Goal: Task Accomplishment & Management: Manage account settings

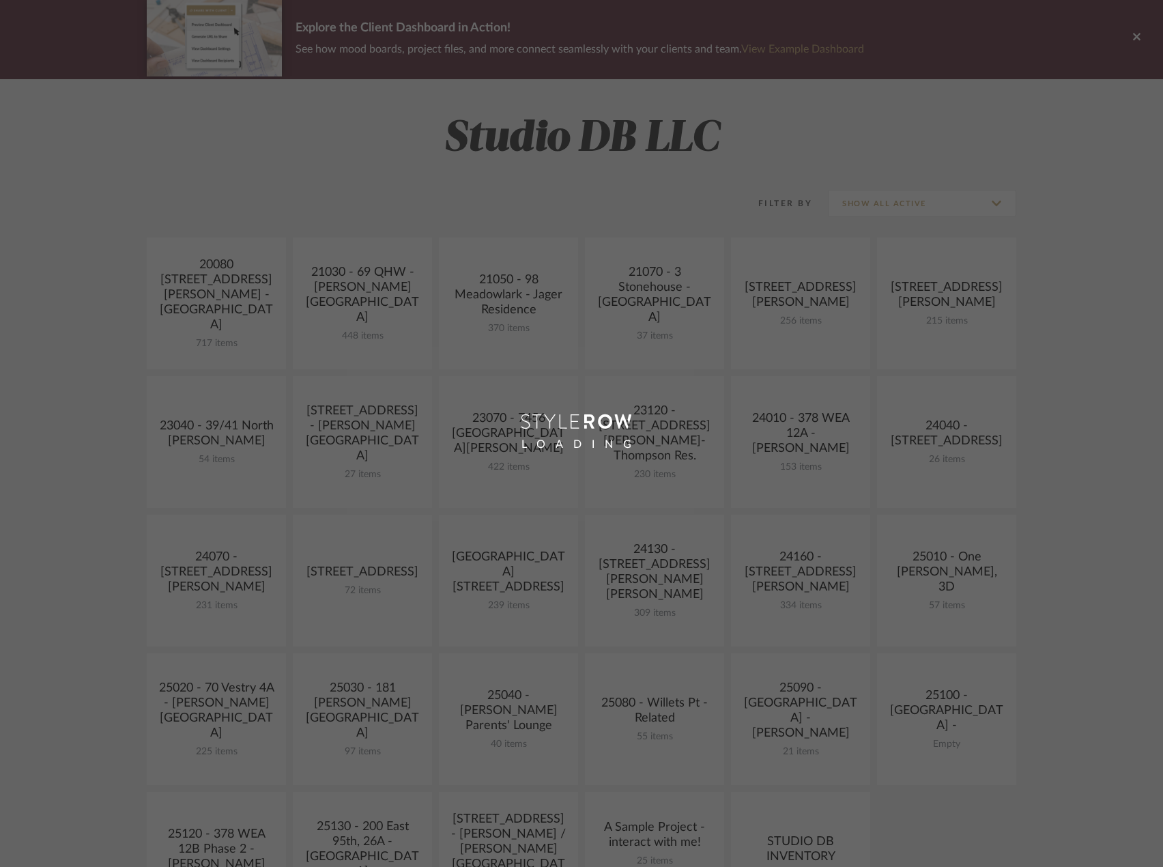
scroll to position [409, 0]
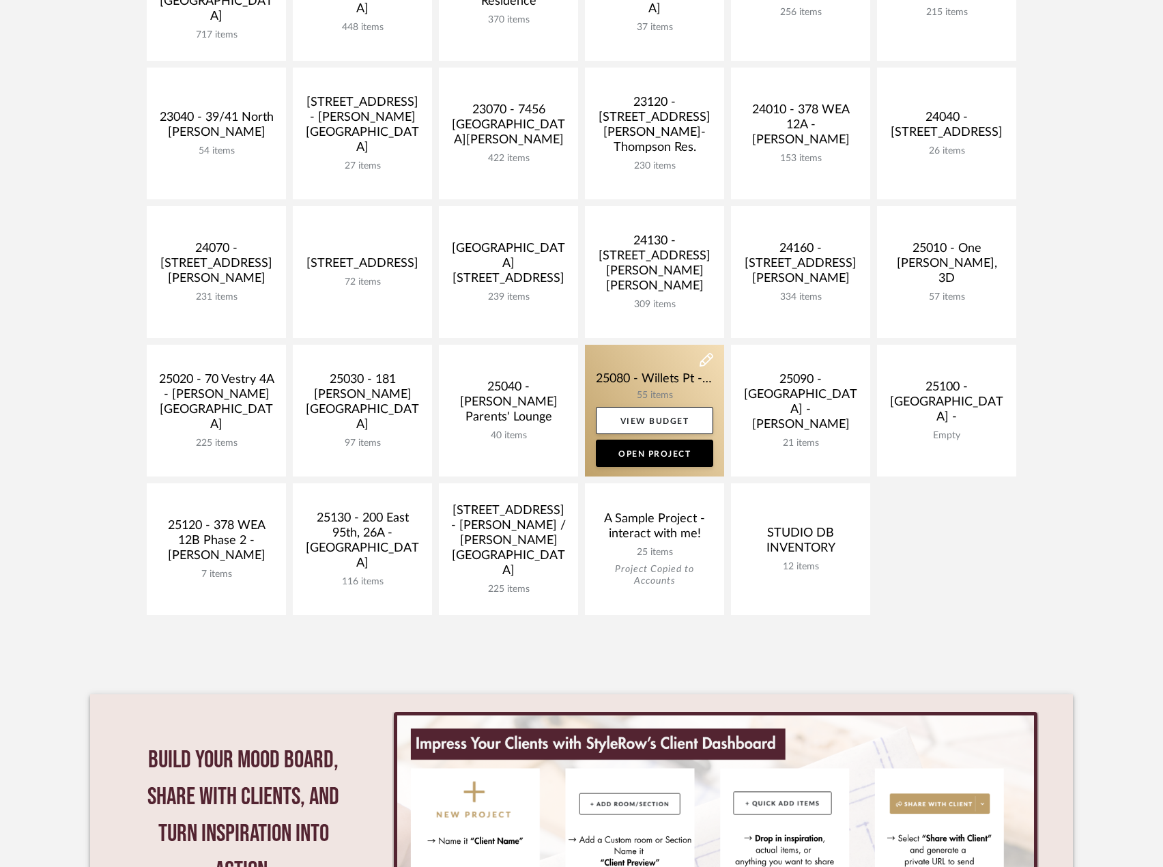
click at [675, 388] on link at bounding box center [654, 411] width 139 height 132
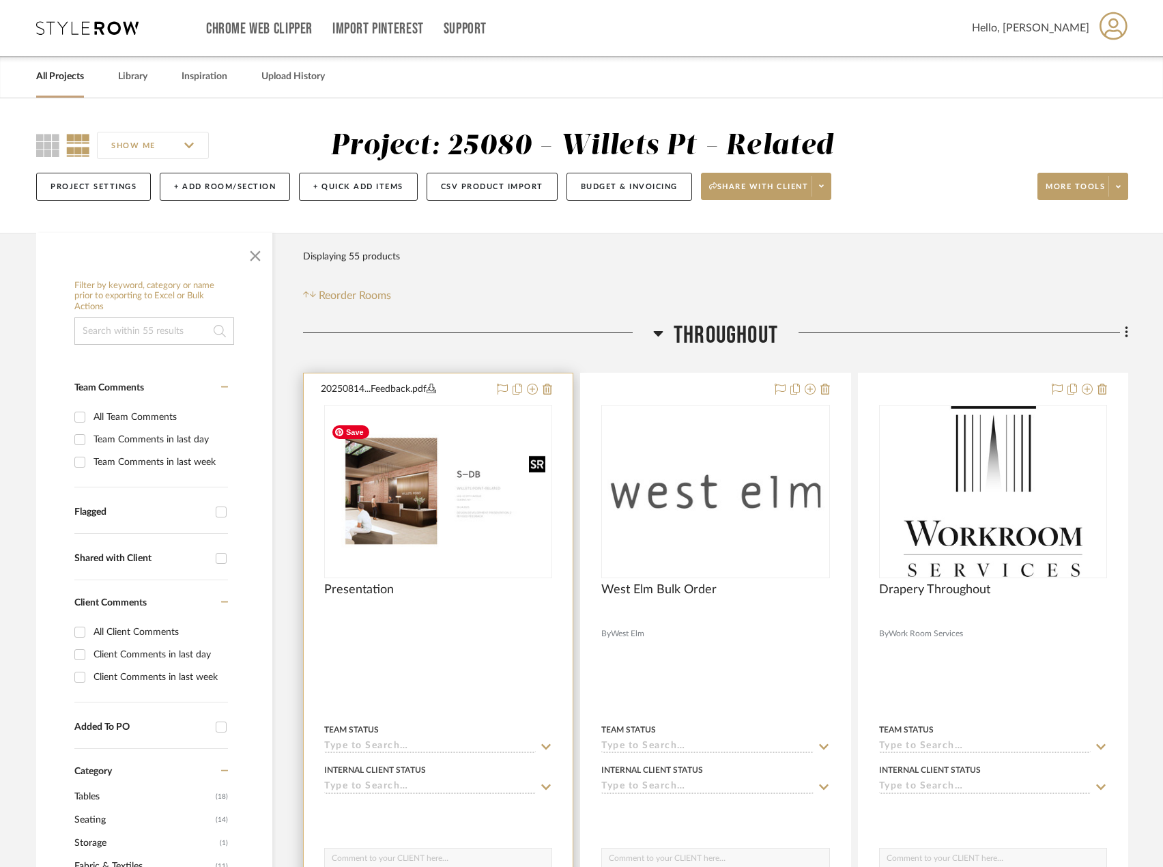
click at [454, 456] on img "0" at bounding box center [437, 490] width 225 height 145
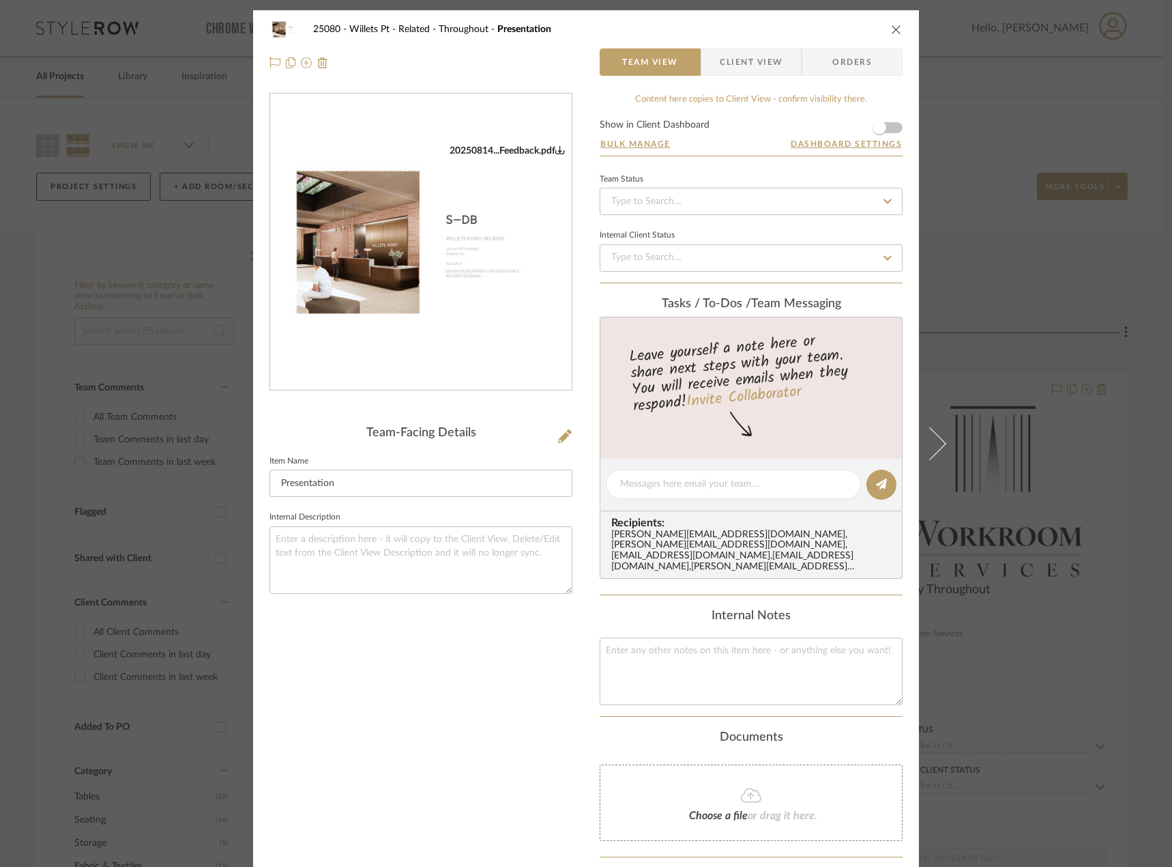
click at [484, 358] on div "20250814...Feedback.pdf" at bounding box center [421, 242] width 302 height 298
click at [476, 277] on img "0" at bounding box center [421, 242] width 302 height 195
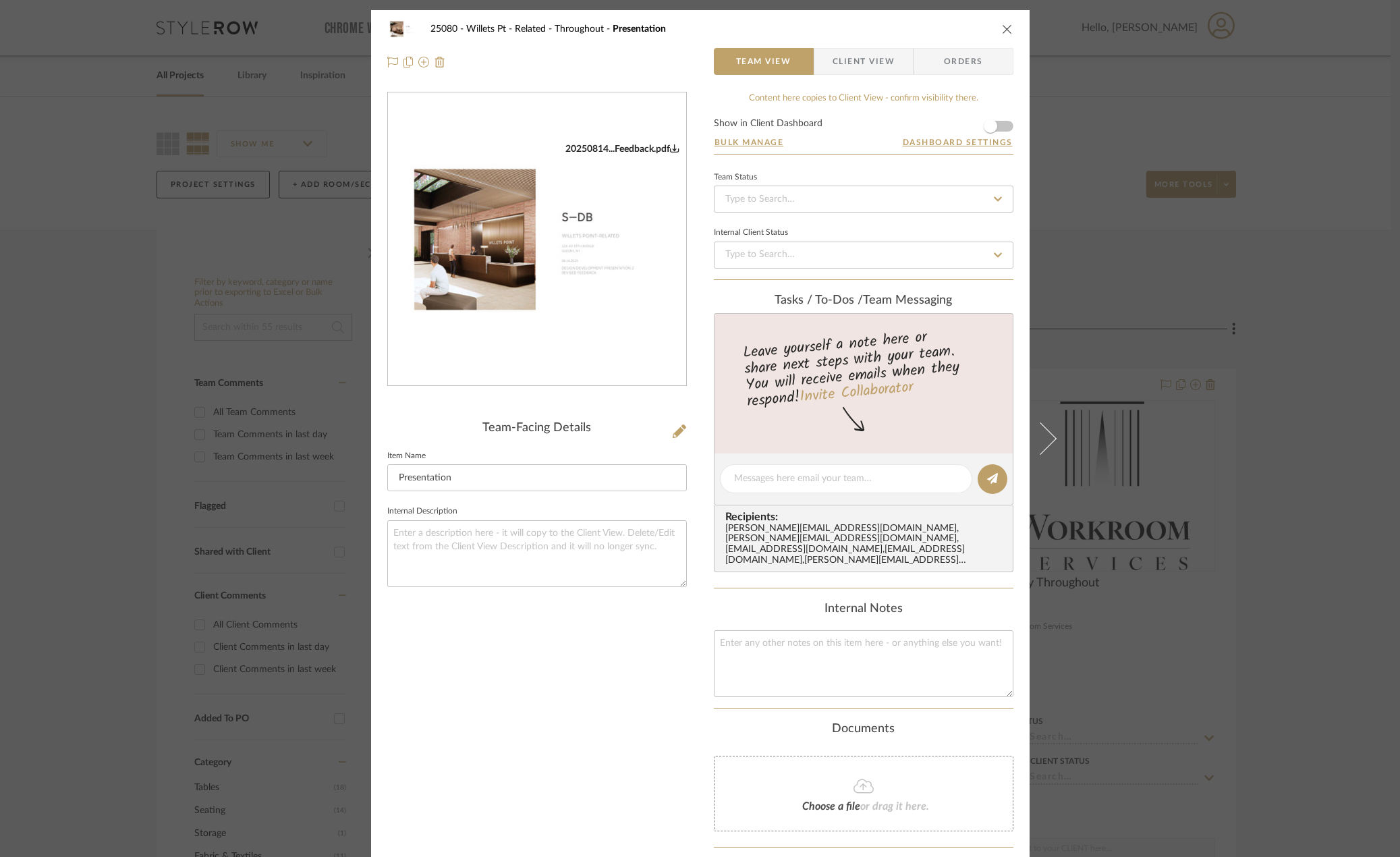
click at [1159, 252] on div "25080 - Willets Pt - Related Throughout Presentation Team View Client View Orde…" at bounding box center [700, 428] width 1400 height 857
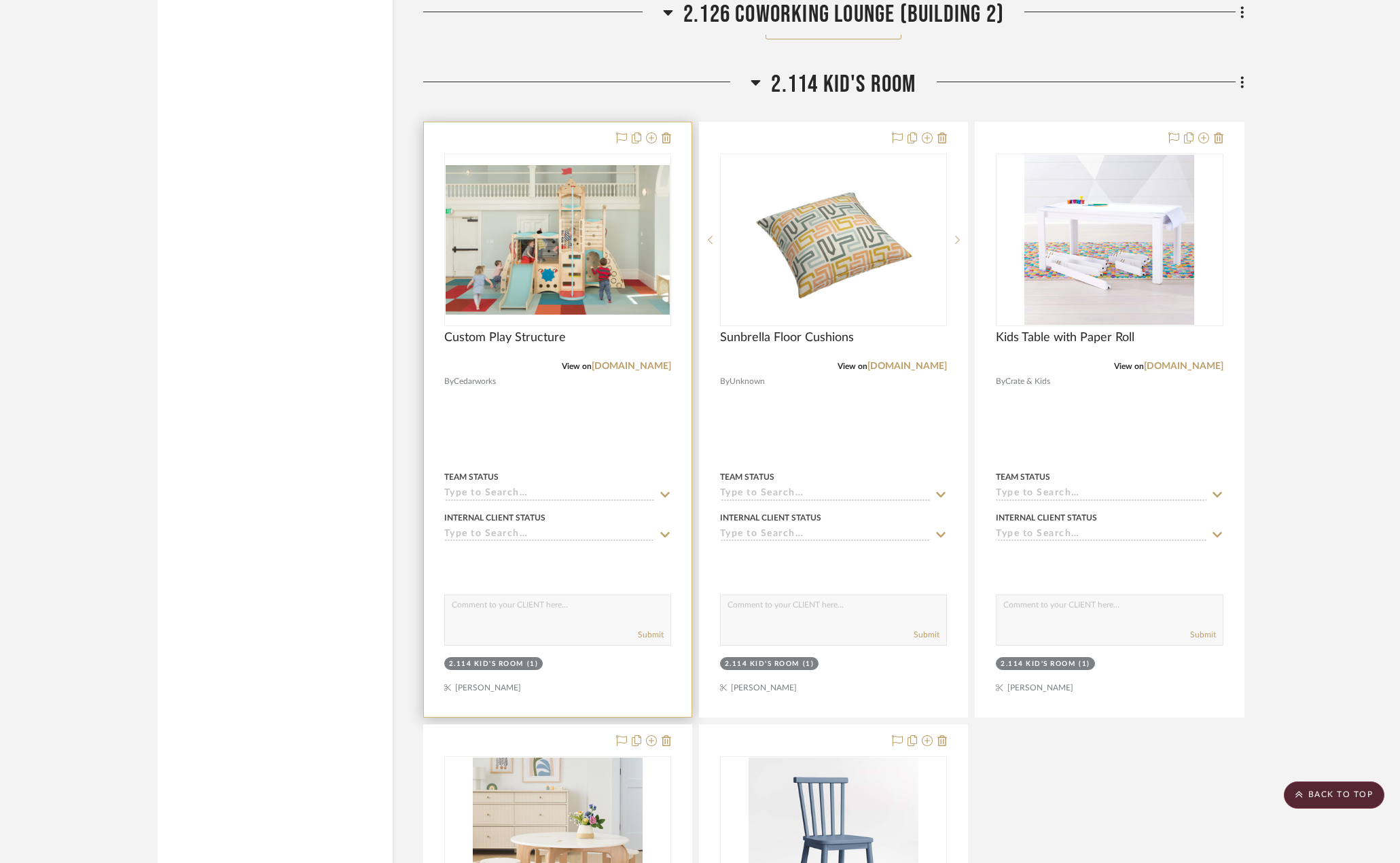
scroll to position [7267, 0]
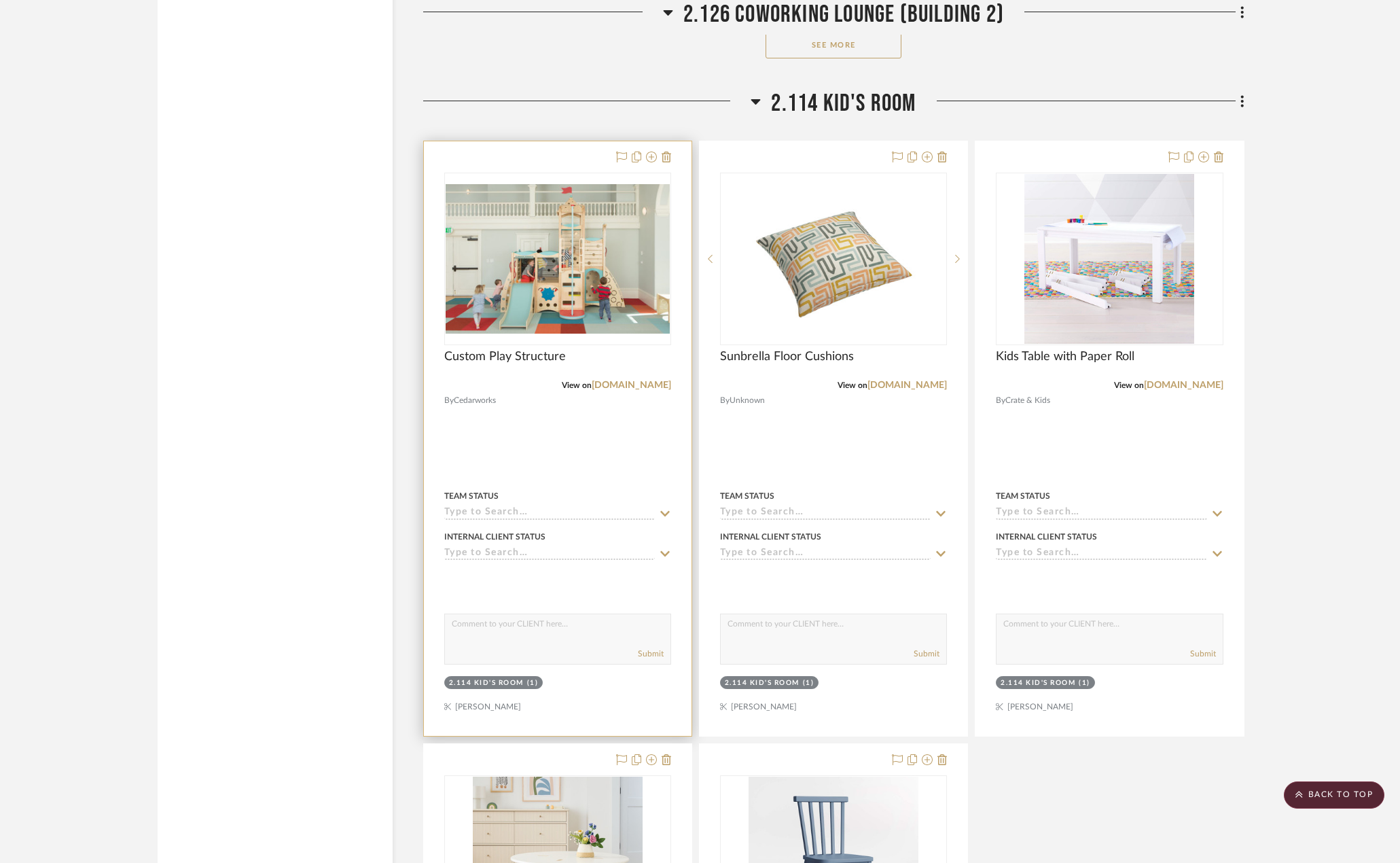
click at [553, 515] on input at bounding box center [550, 513] width 211 height 13
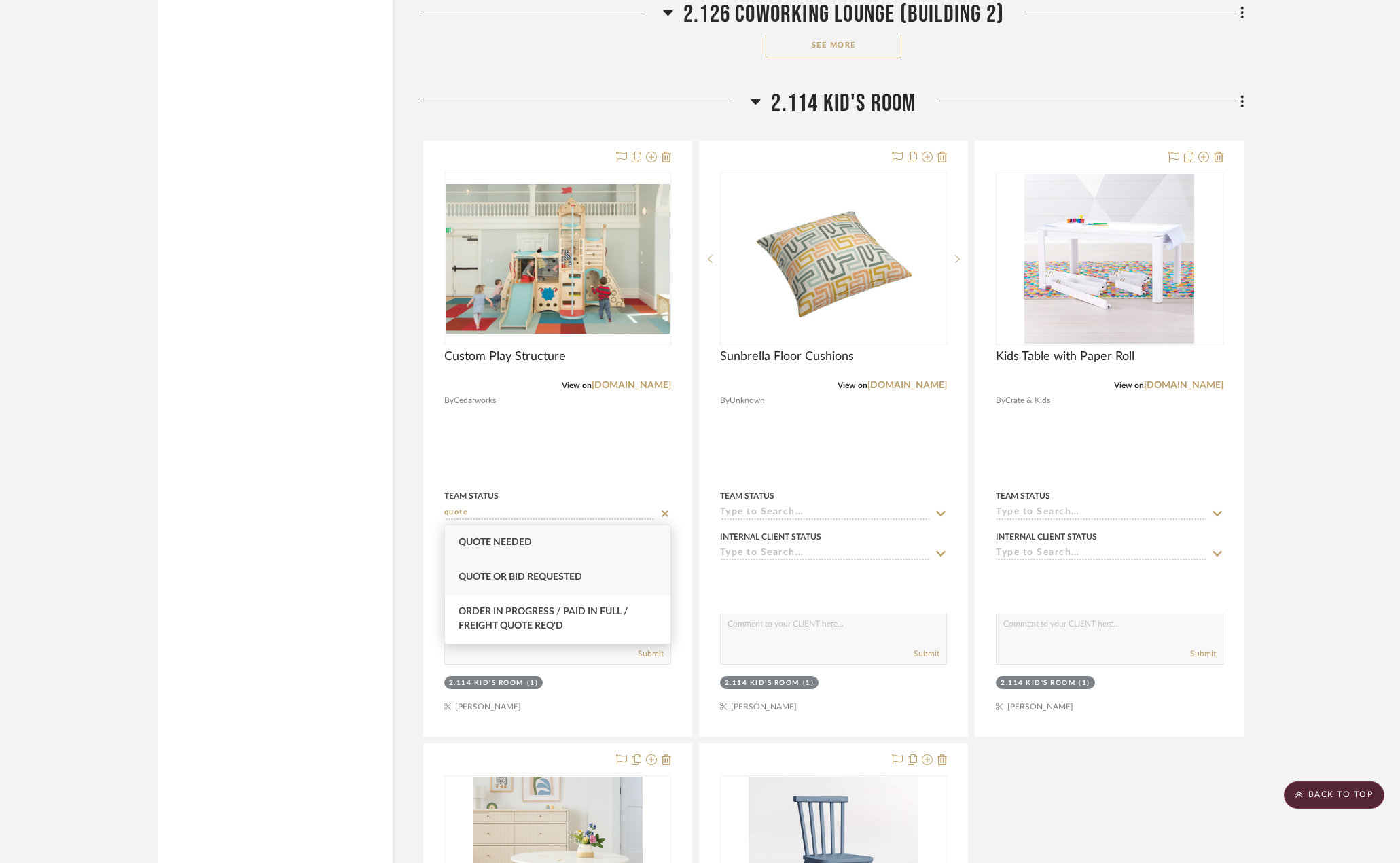
type input "quote"
click at [614, 567] on div "Quote or Bid Requested" at bounding box center [558, 576] width 226 height 35
type input "[DATE]"
type input "Quote or Bid Requested"
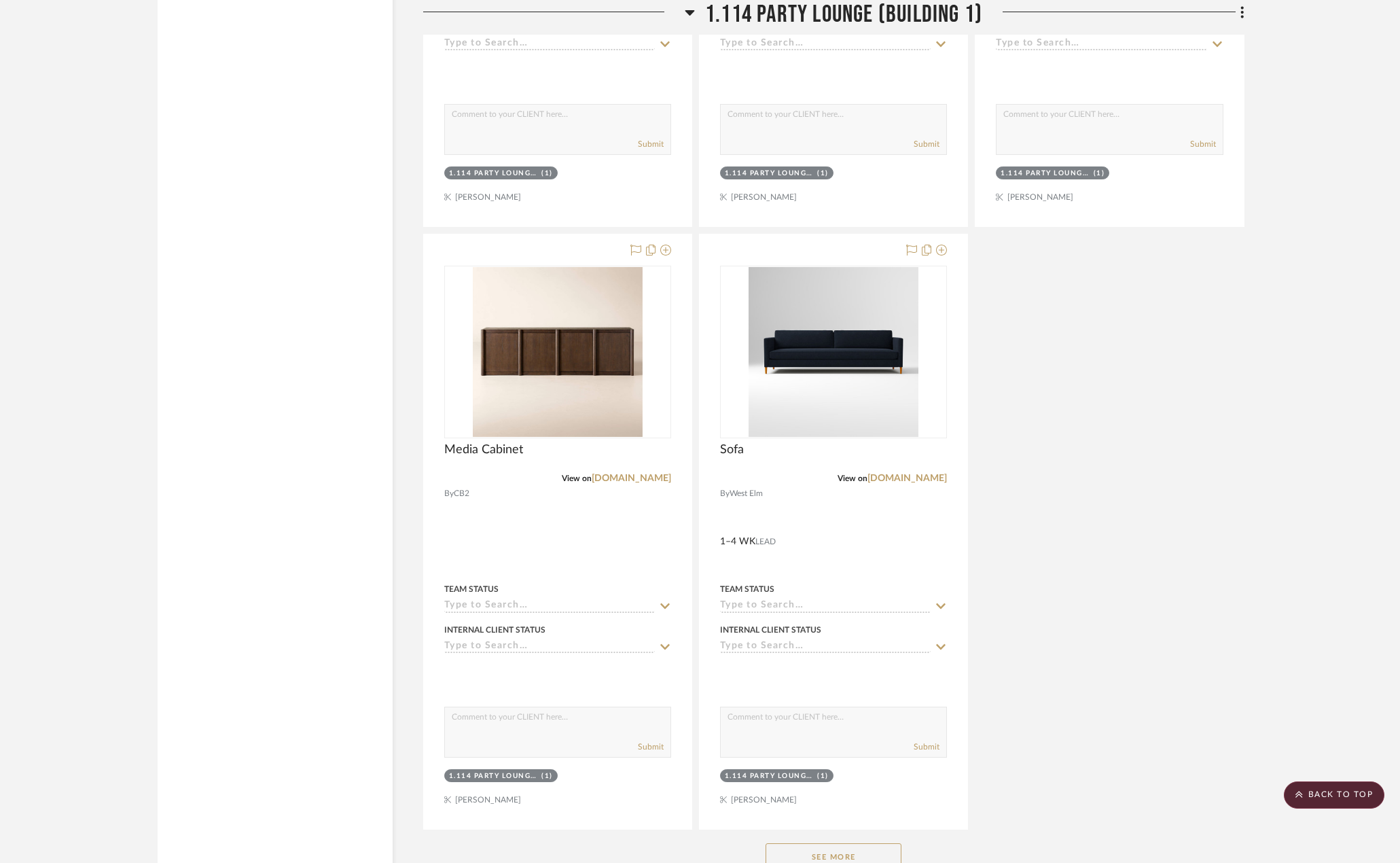
scroll to position [4551, 0]
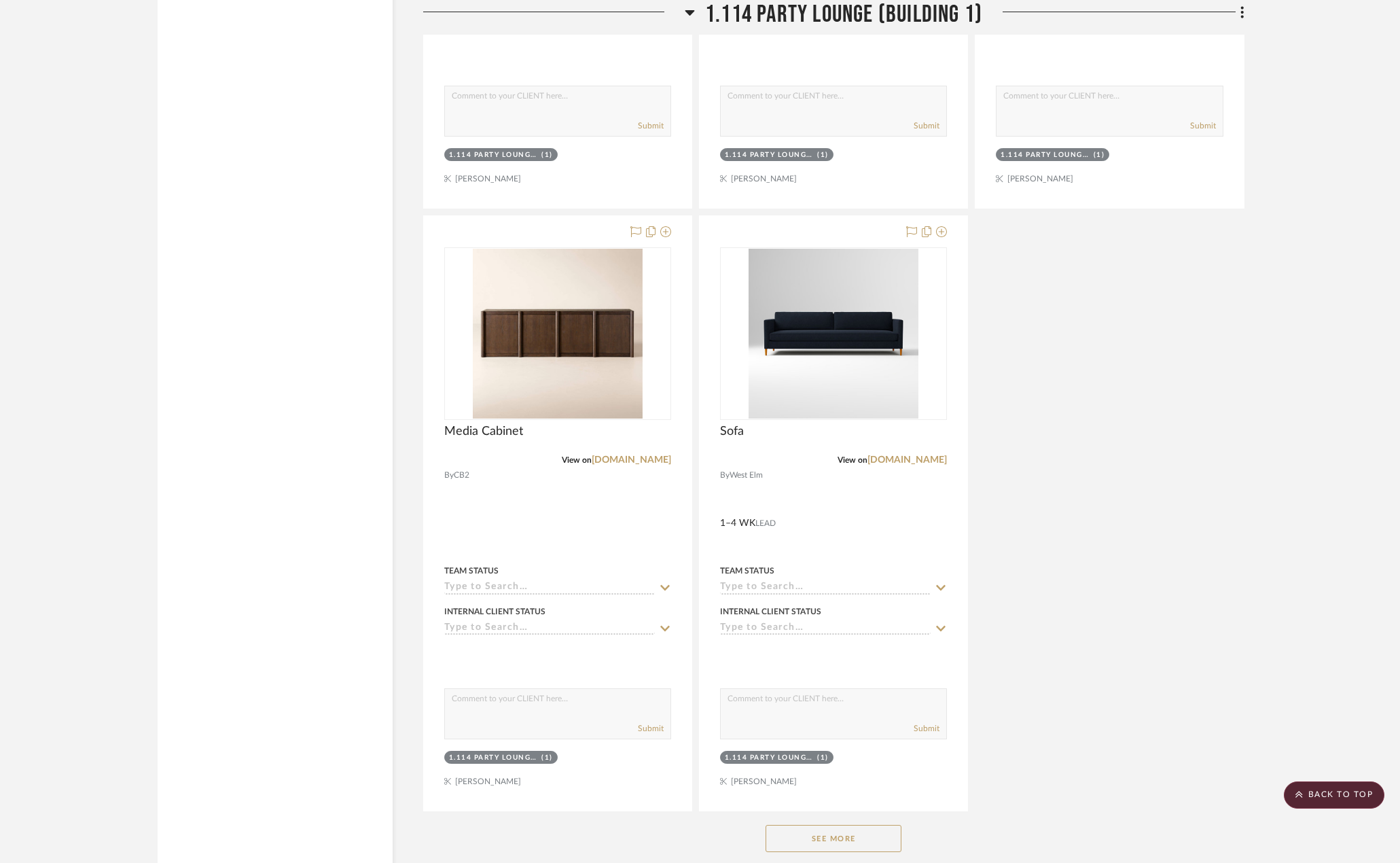
click at [804, 848] on button "See More" at bounding box center [833, 837] width 135 height 27
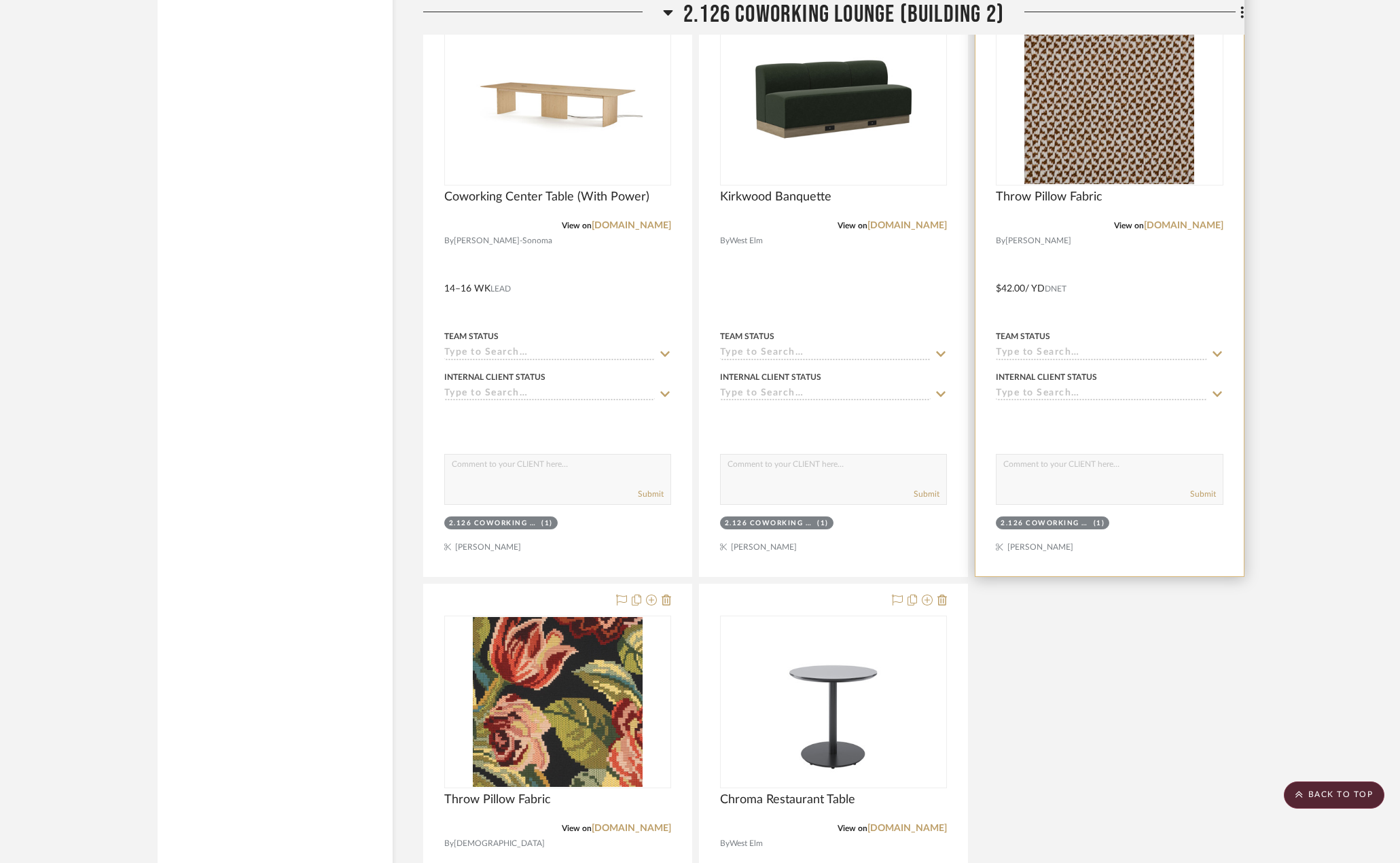
scroll to position [7063, 0]
